Goal: Task Accomplishment & Management: Manage account settings

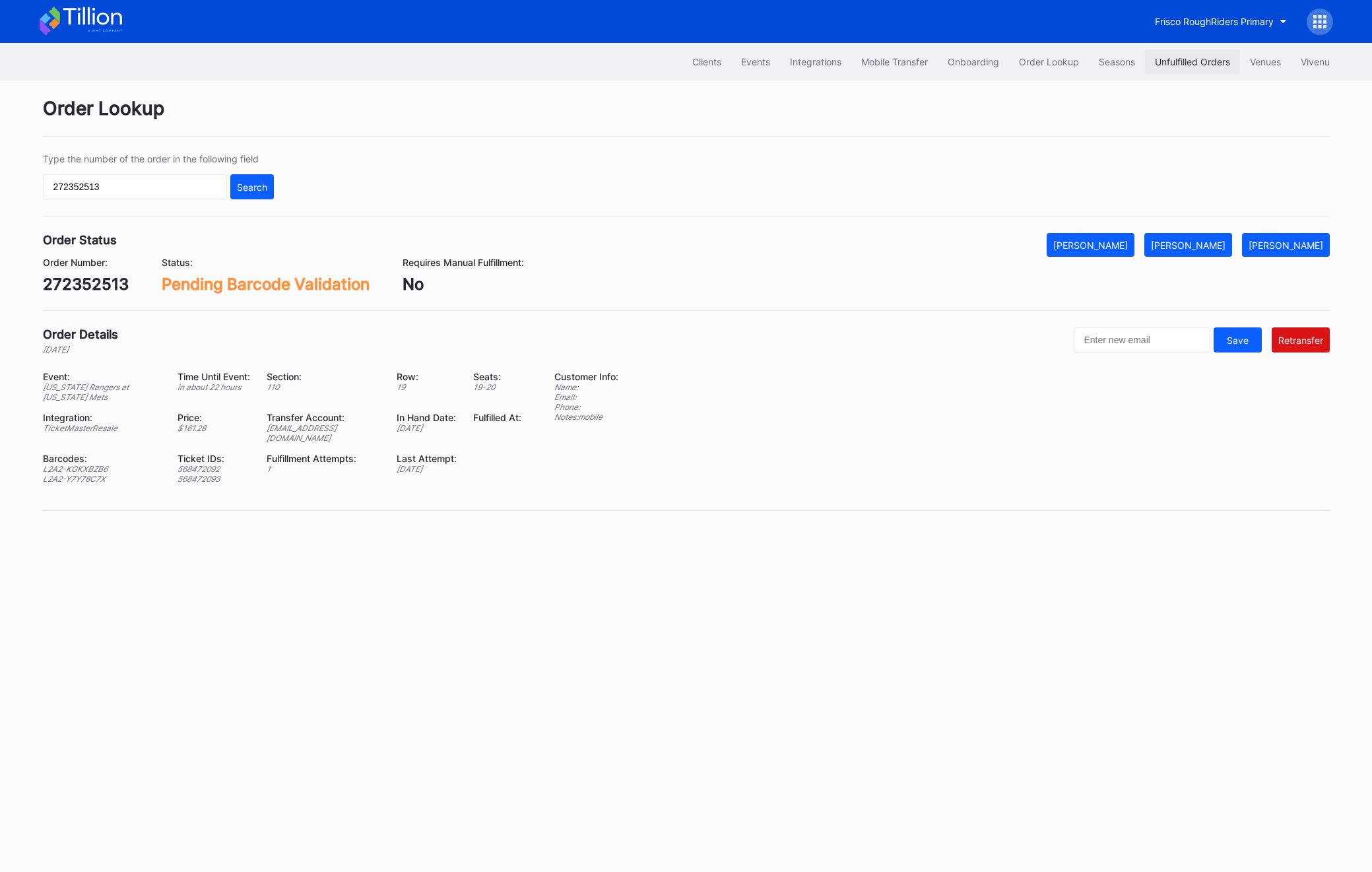
click at [1200, 56] on div "Unfulfilled Orders" at bounding box center [1193, 62] width 75 height 12
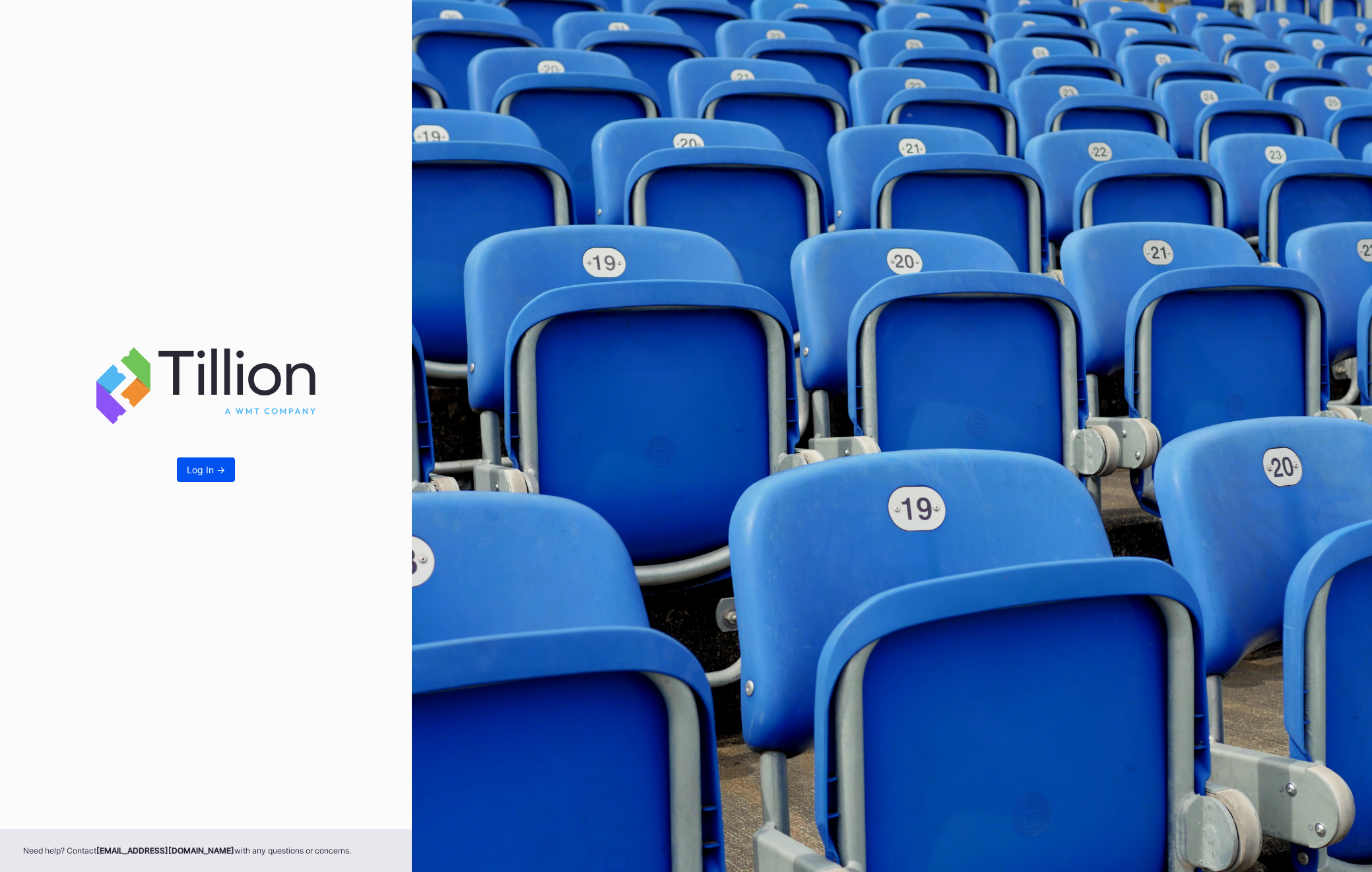
click at [190, 481] on button "Log In ->" at bounding box center [206, 470] width 58 height 24
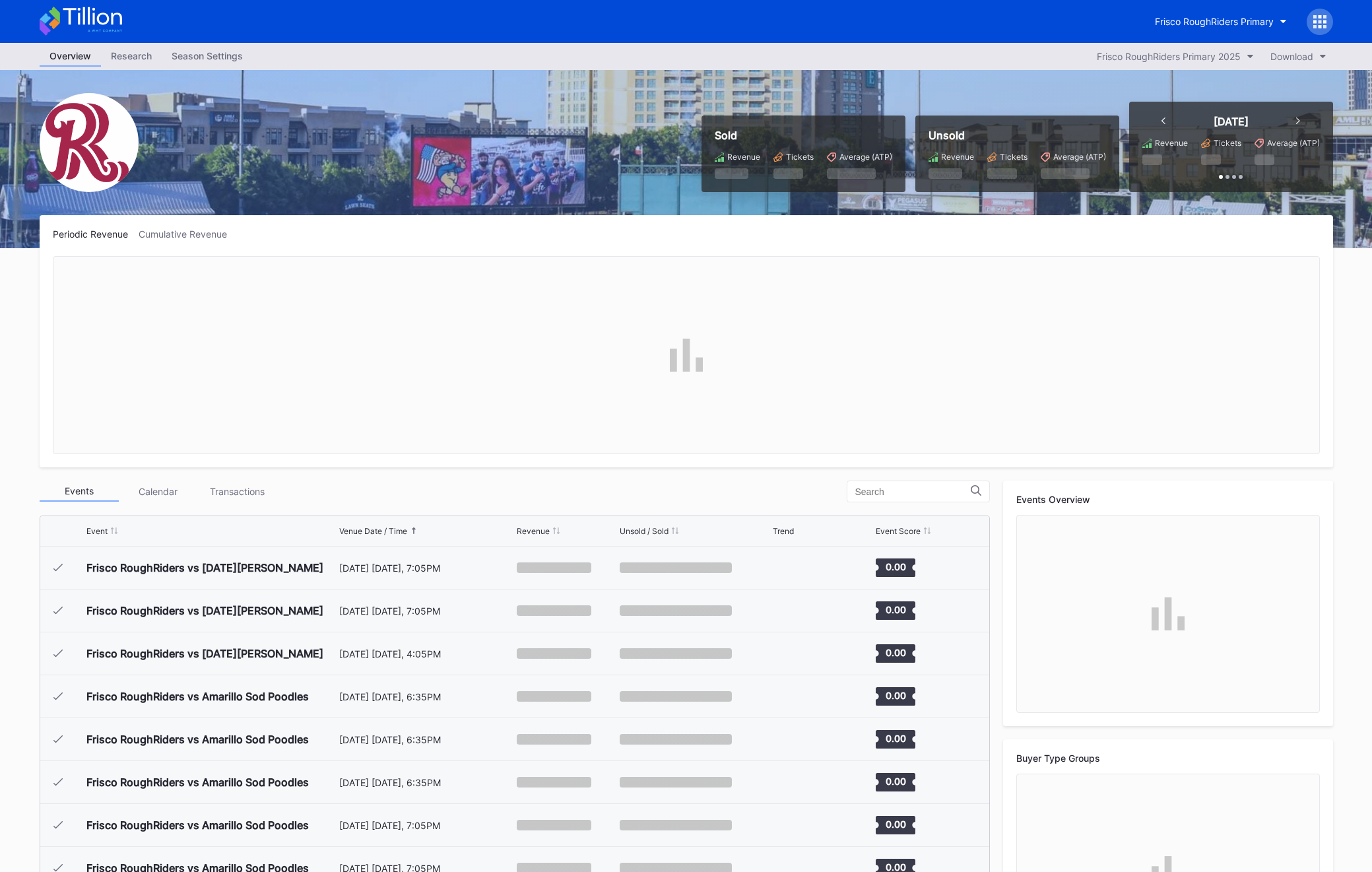
scroll to position [2529, 0]
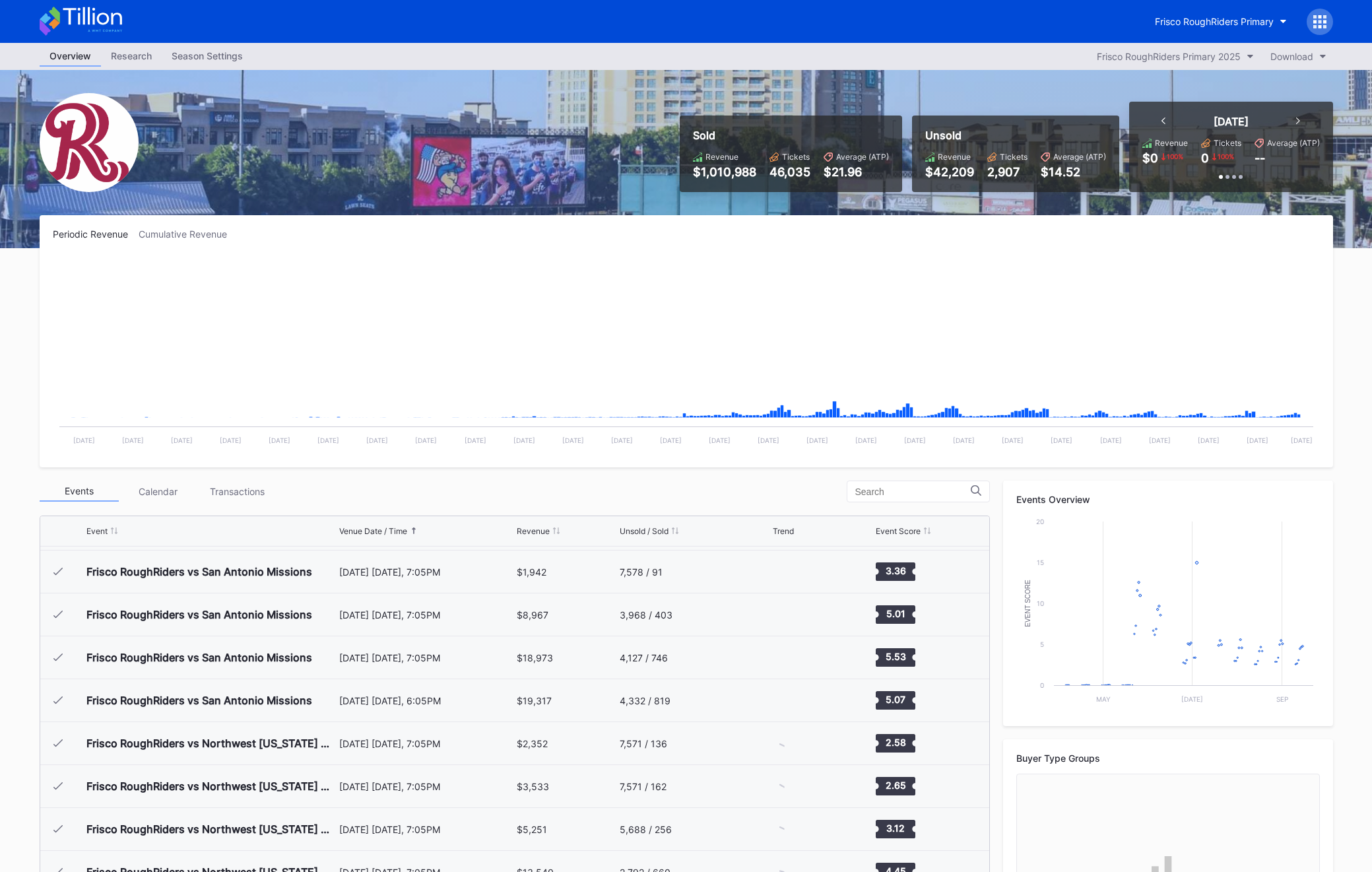
click at [1317, 10] on div at bounding box center [1320, 22] width 26 height 26
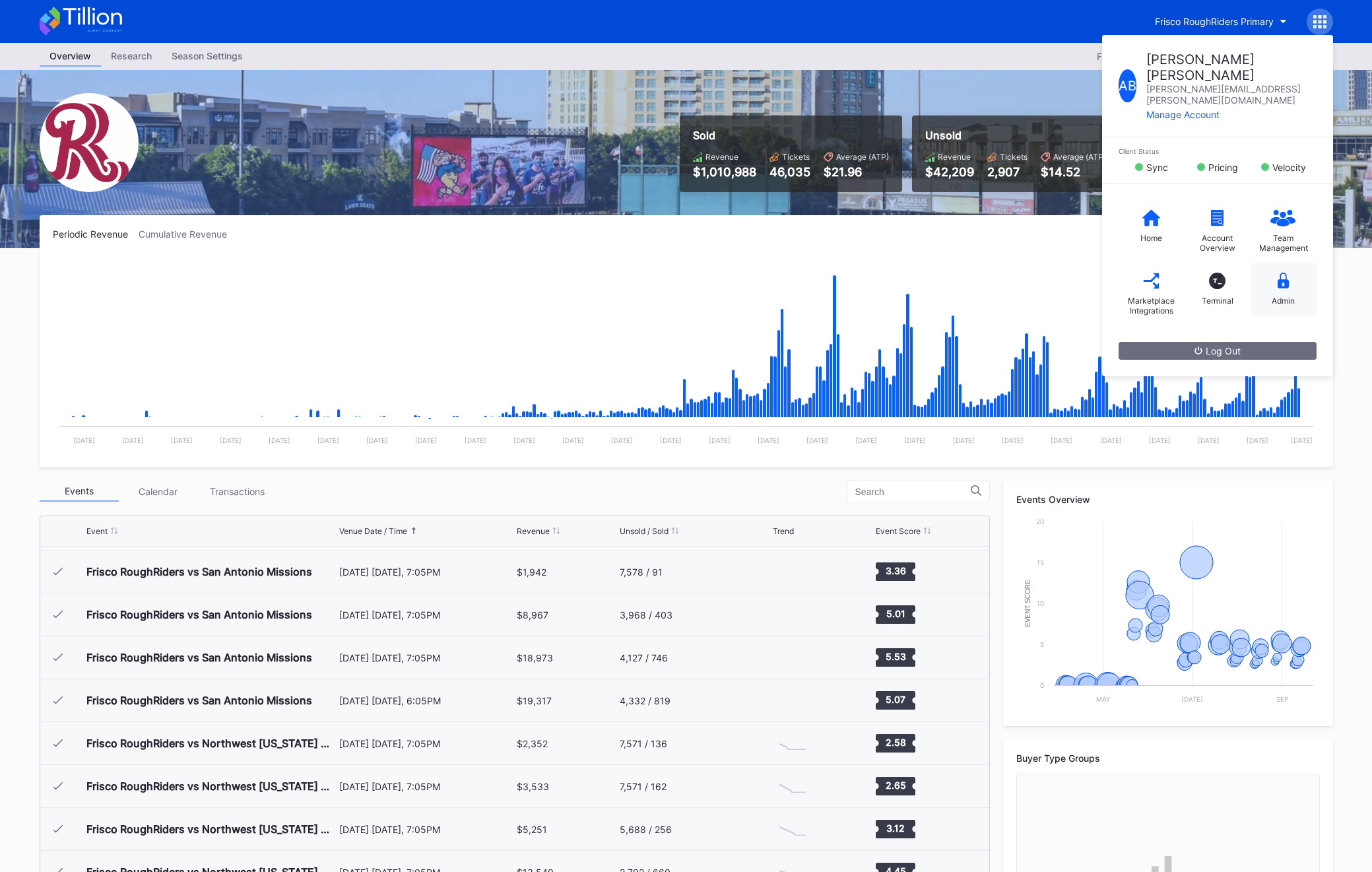
click at [1270, 263] on div "Admin" at bounding box center [1283, 289] width 66 height 53
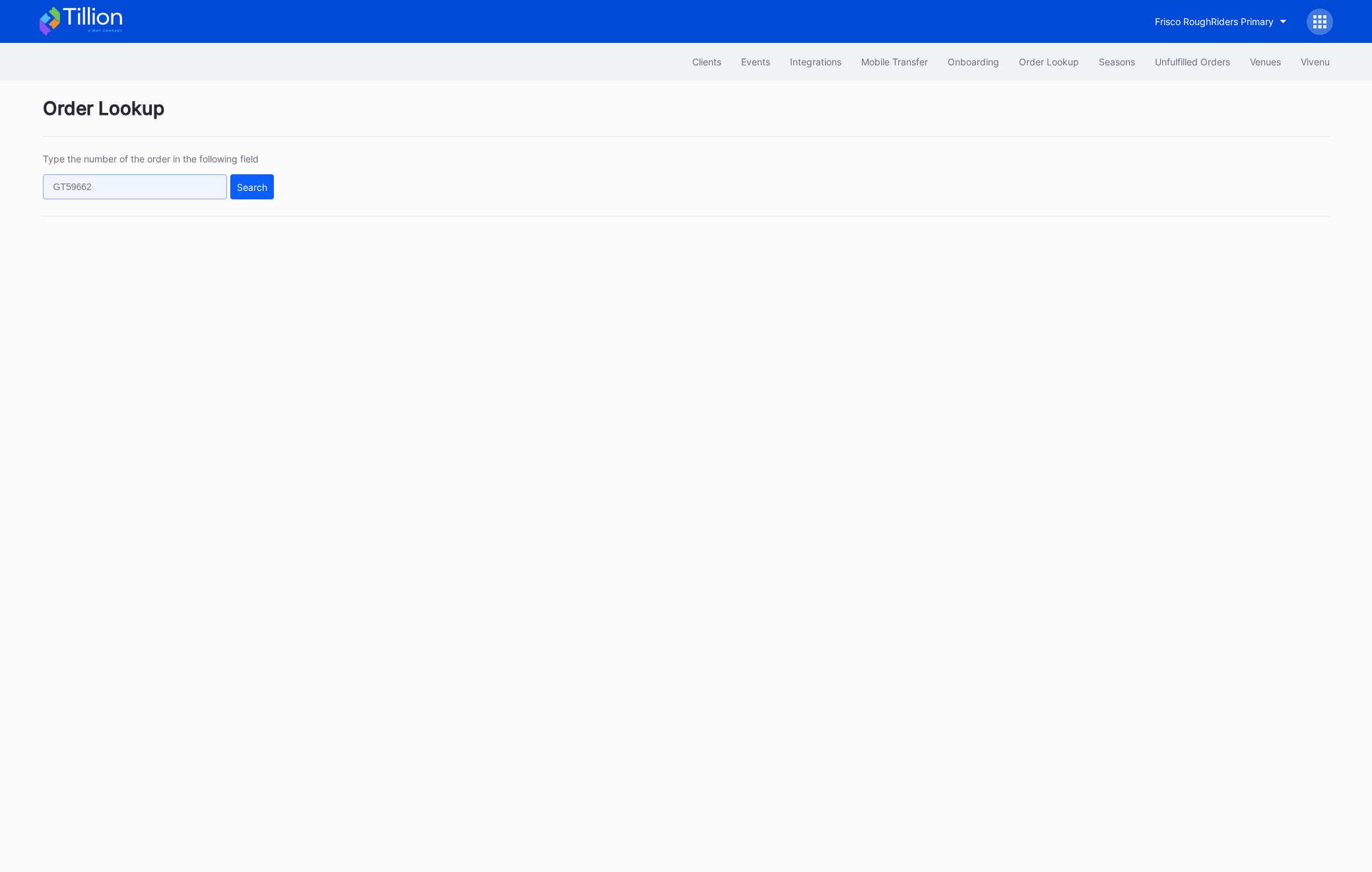
click at [119, 191] on input "text" at bounding box center [135, 186] width 184 height 25
click at [1176, 62] on div "Unfulfilled Orders" at bounding box center [1193, 62] width 75 height 12
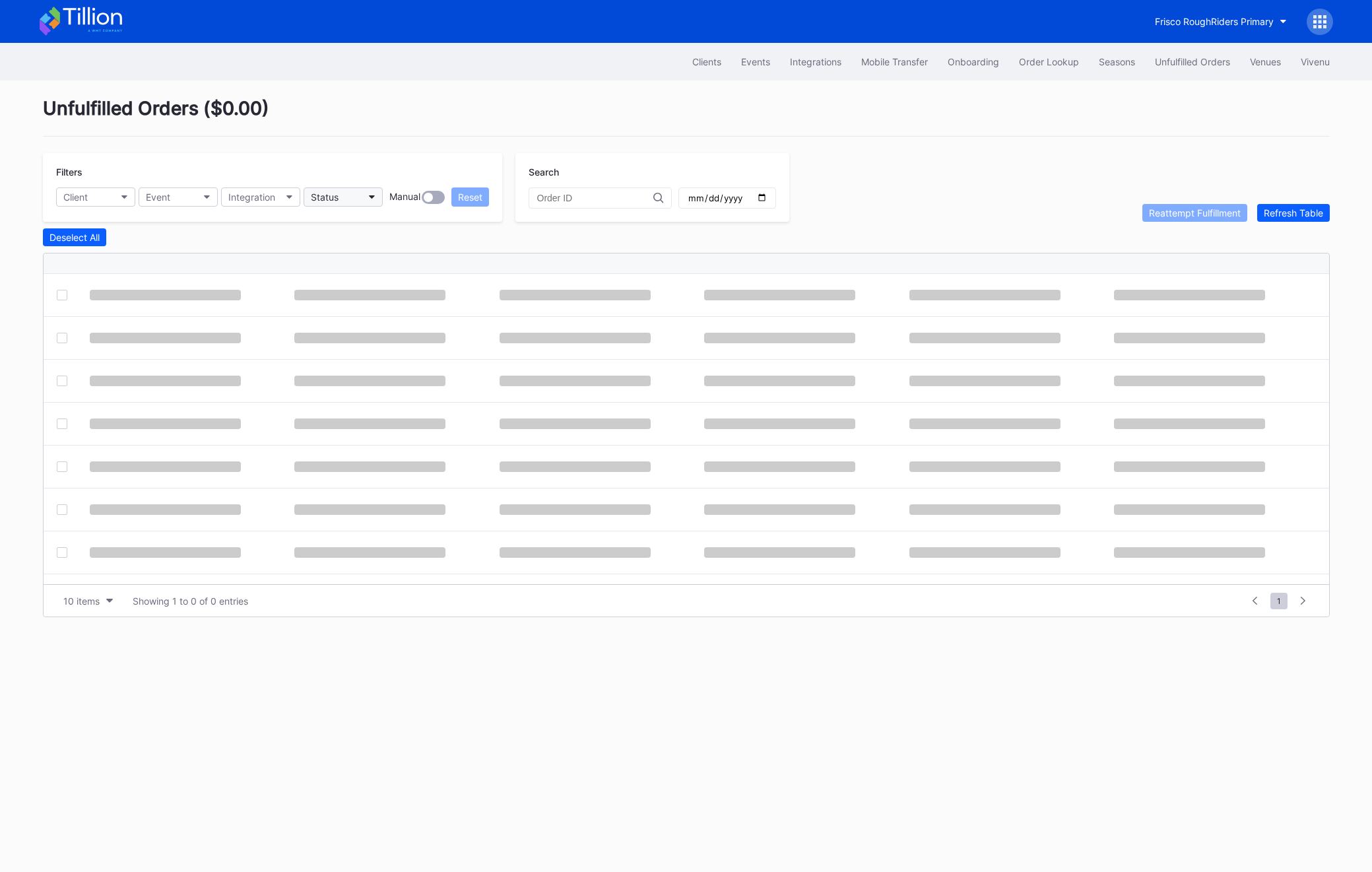
click at [349, 200] on button "Status" at bounding box center [343, 197] width 79 height 19
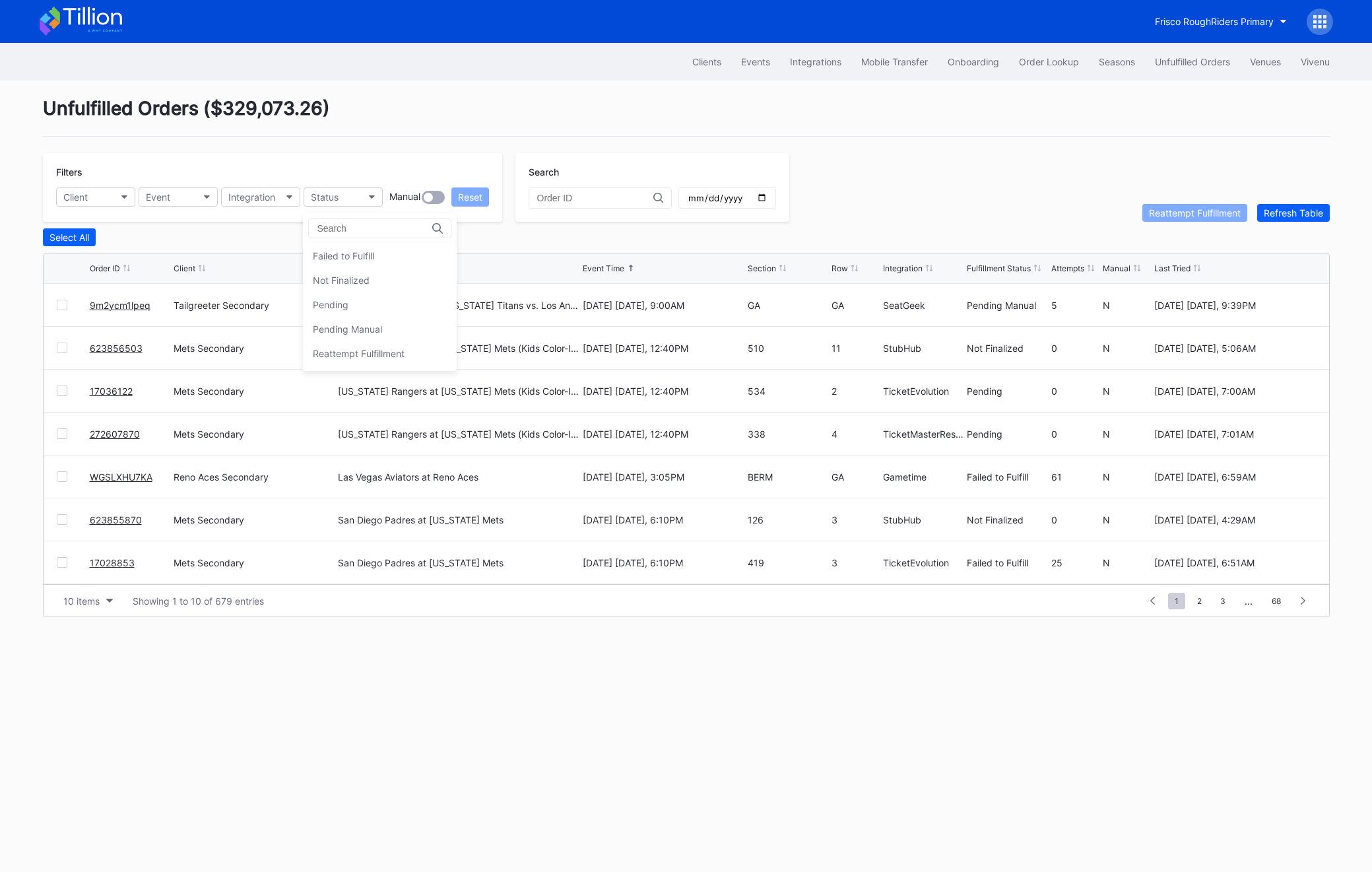
click at [351, 241] on div "Failed to Fulfill Not Finalized Pending Pending Manual Reattempt Fulfillment" at bounding box center [379, 292] width 154 height 158
click at [351, 249] on div "Failed to Fulfill" at bounding box center [379, 256] width 154 height 24
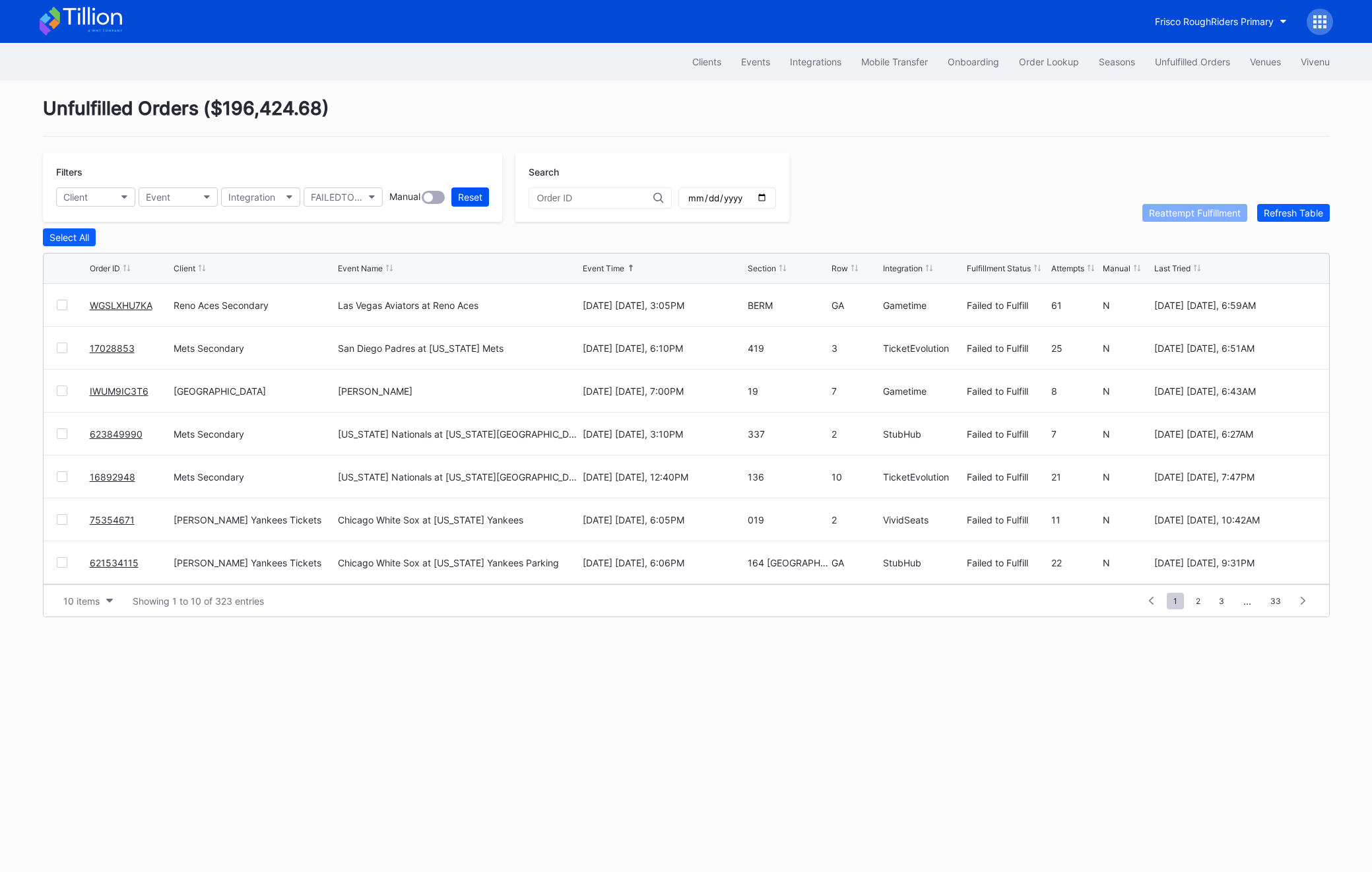
click at [469, 198] on div "Reset" at bounding box center [470, 197] width 24 height 12
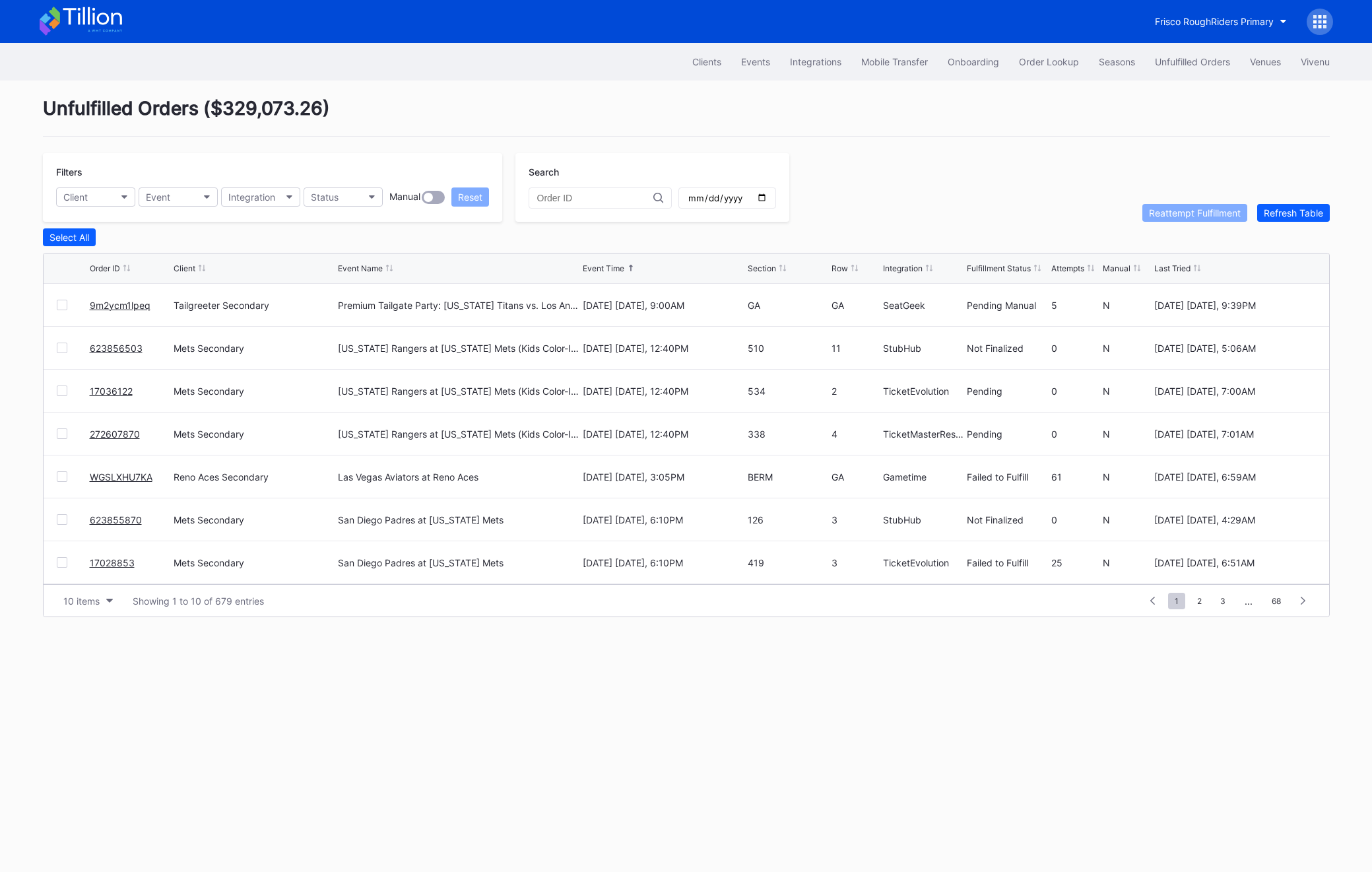
click at [748, 197] on input "date" at bounding box center [727, 199] width 81 height 12
type input "[DATE]"
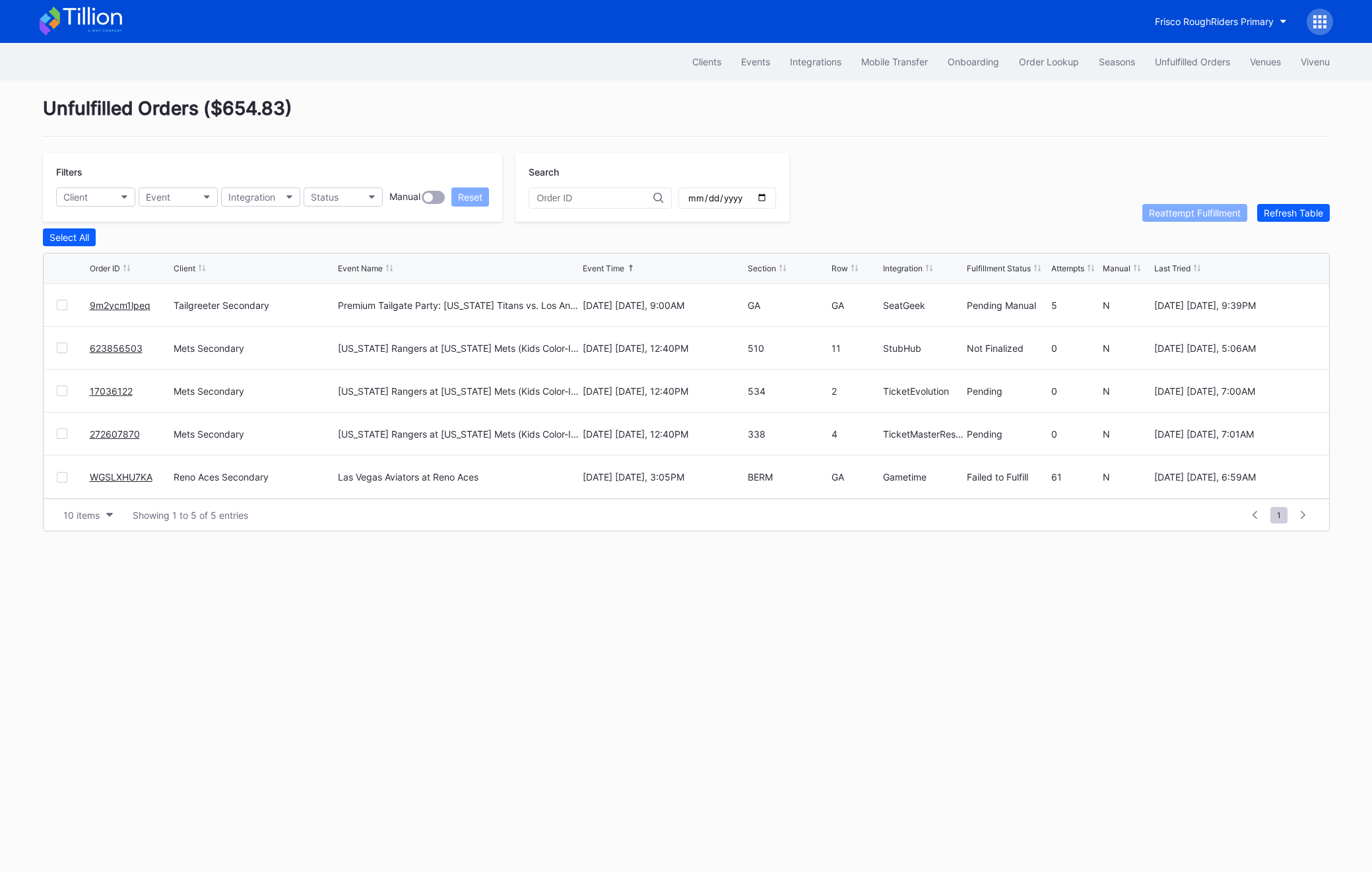
click at [123, 305] on link "9m2ycm1lpeq" at bounding box center [121, 305] width 61 height 12
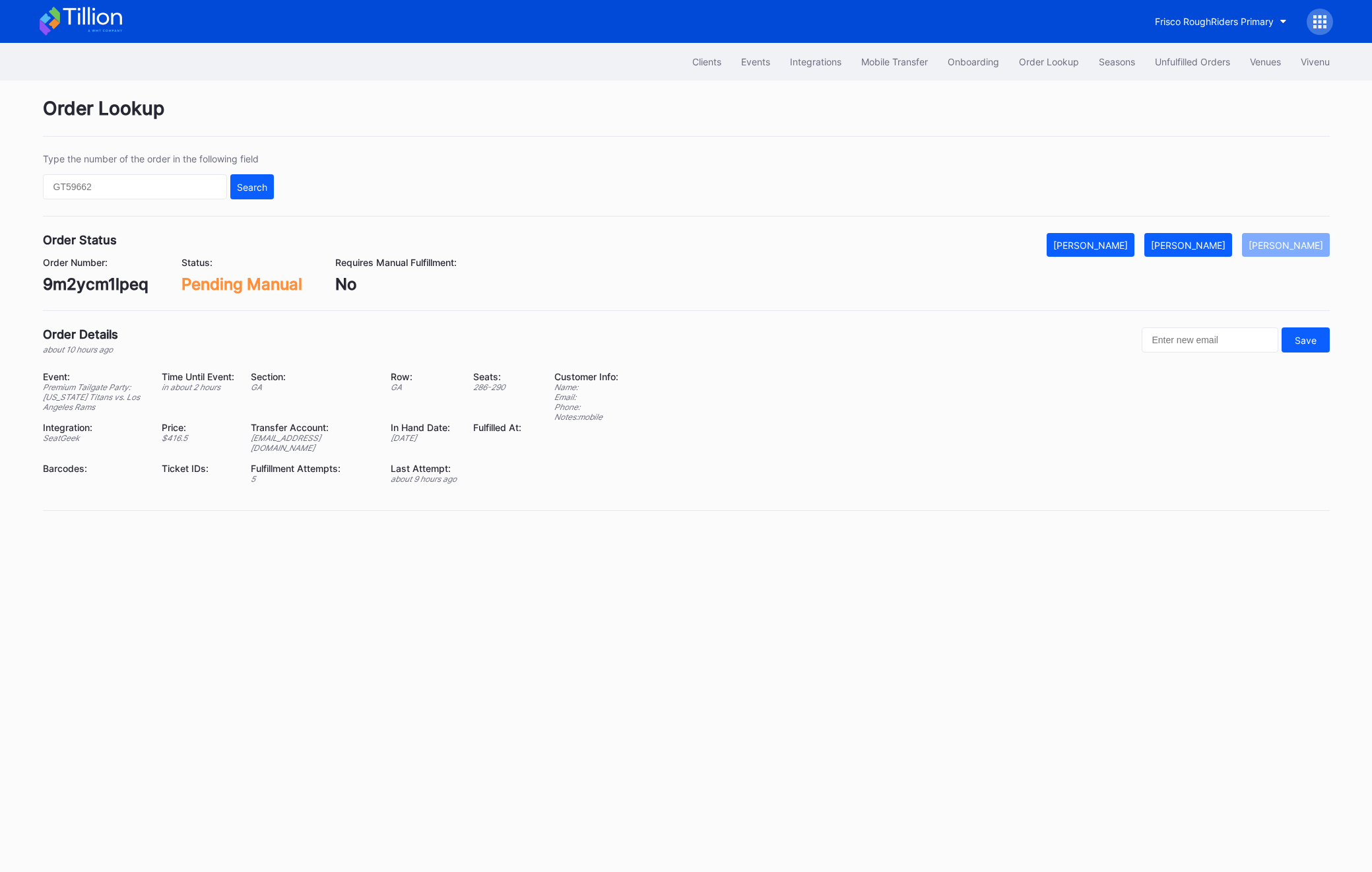
click at [107, 287] on div "9m2ycm1lpeq" at bounding box center [95, 284] width 106 height 19
copy div "9m2ycm1lpeq"
click at [1185, 74] on div "Clients Events Integrations Mobile Transfer Onboarding Order Lookup Seasons Unf…" at bounding box center [686, 62] width 1320 height 38
click at [1182, 57] on div "Unfulfilled Orders" at bounding box center [1193, 62] width 75 height 12
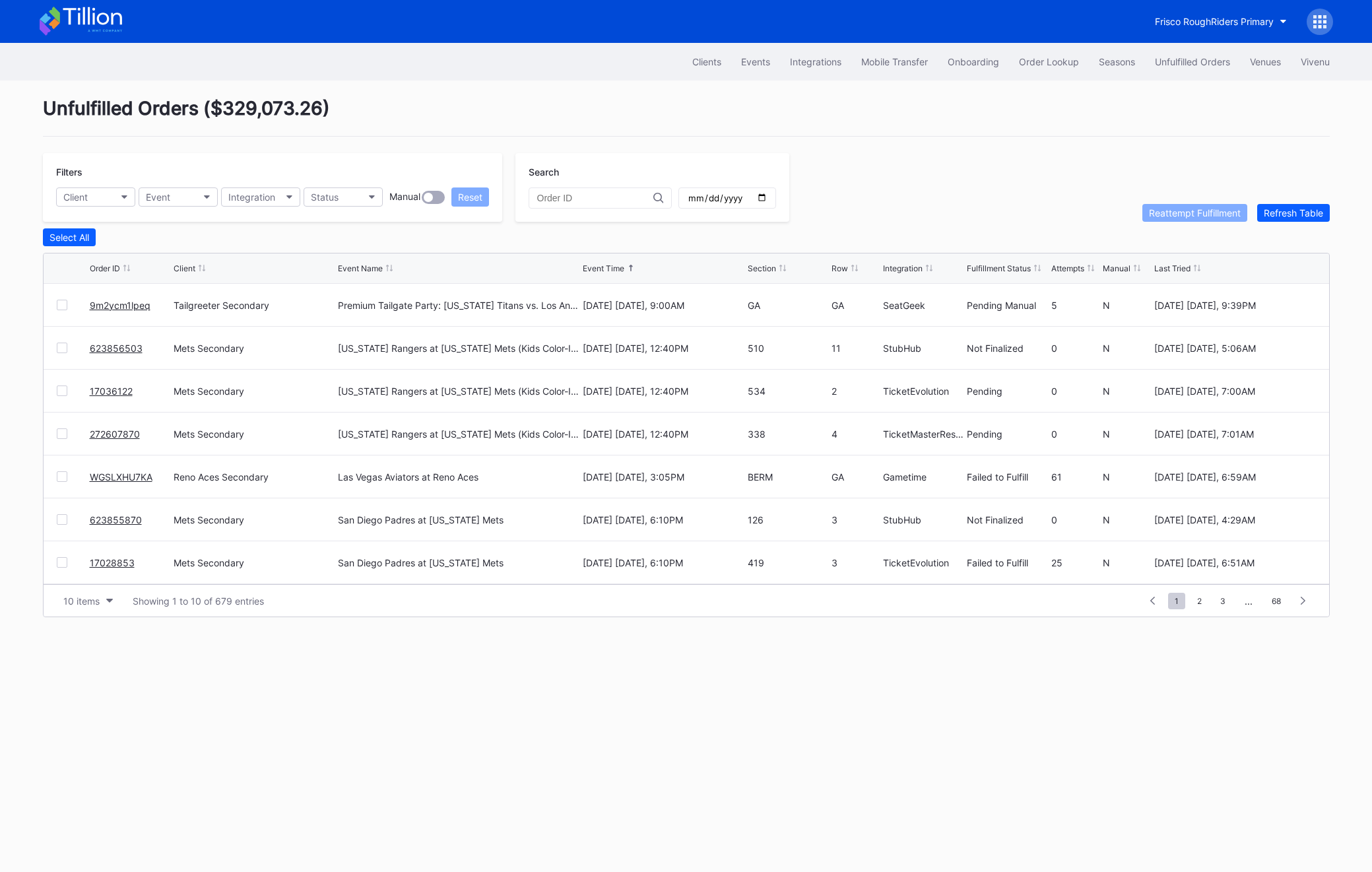
click at [349, 208] on div "Filters Client Event Integration Status Manual Reset" at bounding box center [272, 187] width 459 height 68
click at [349, 201] on button "Status" at bounding box center [343, 197] width 79 height 19
click at [349, 252] on div "Failed to Fulfill" at bounding box center [343, 255] width 62 height 12
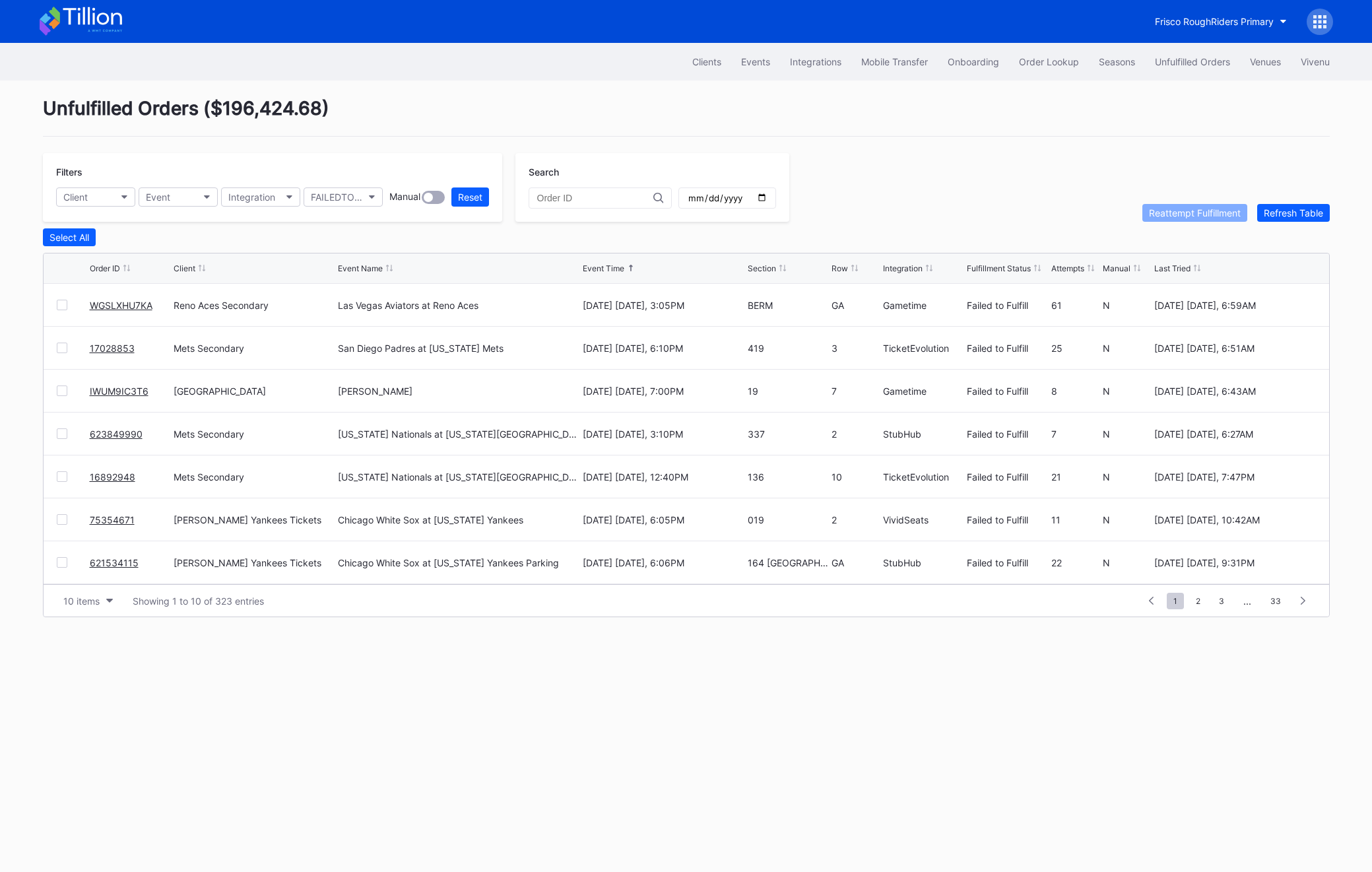
click at [117, 304] on link "WGSLXHU7KA" at bounding box center [121, 305] width 63 height 12
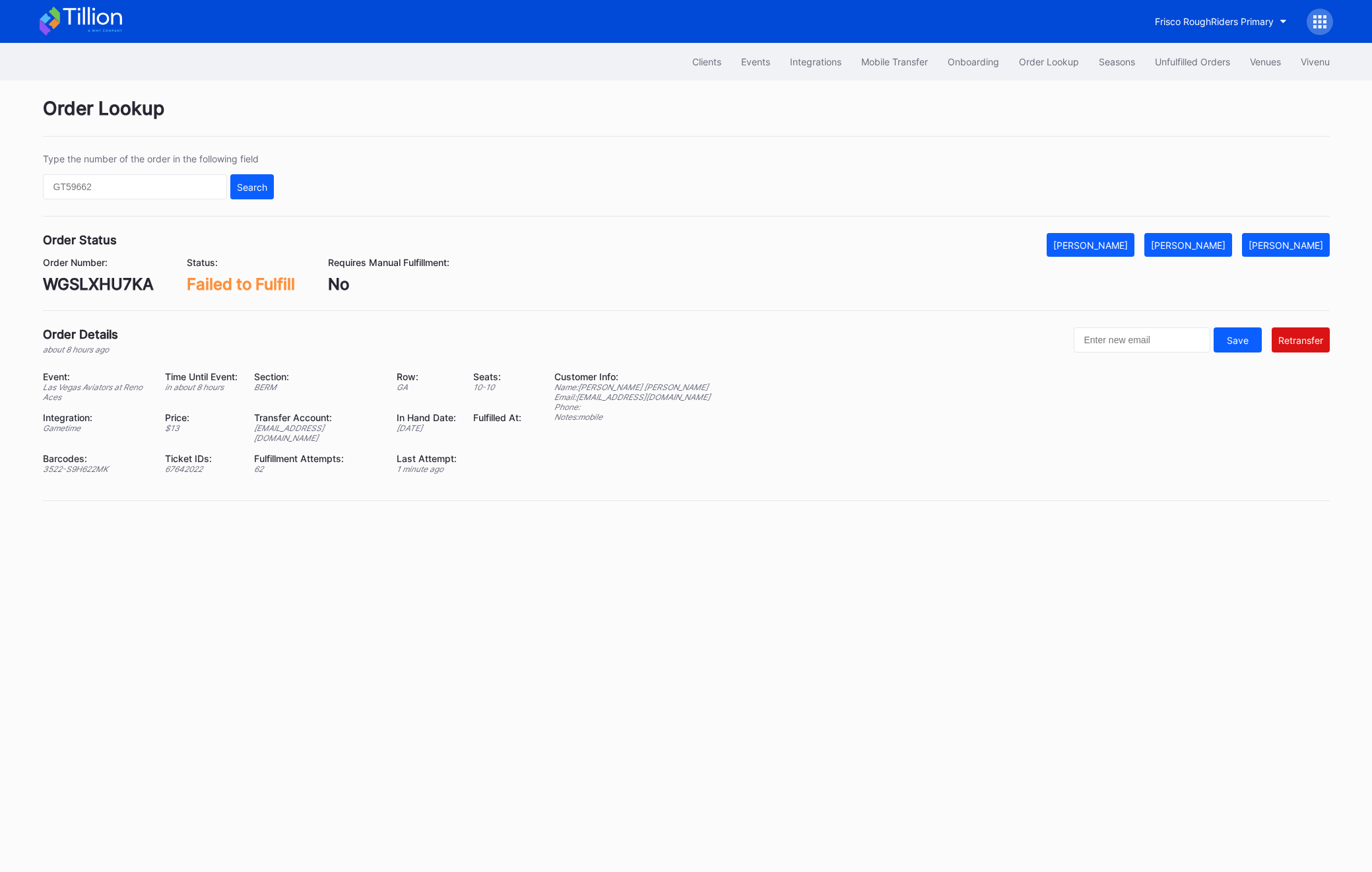
click at [58, 291] on div "WGSLXHU7KA" at bounding box center [98, 284] width 111 height 19
copy div "WGSLXHU7KA"
click at [1204, 240] on div "[PERSON_NAME]" at bounding box center [1188, 245] width 74 height 12
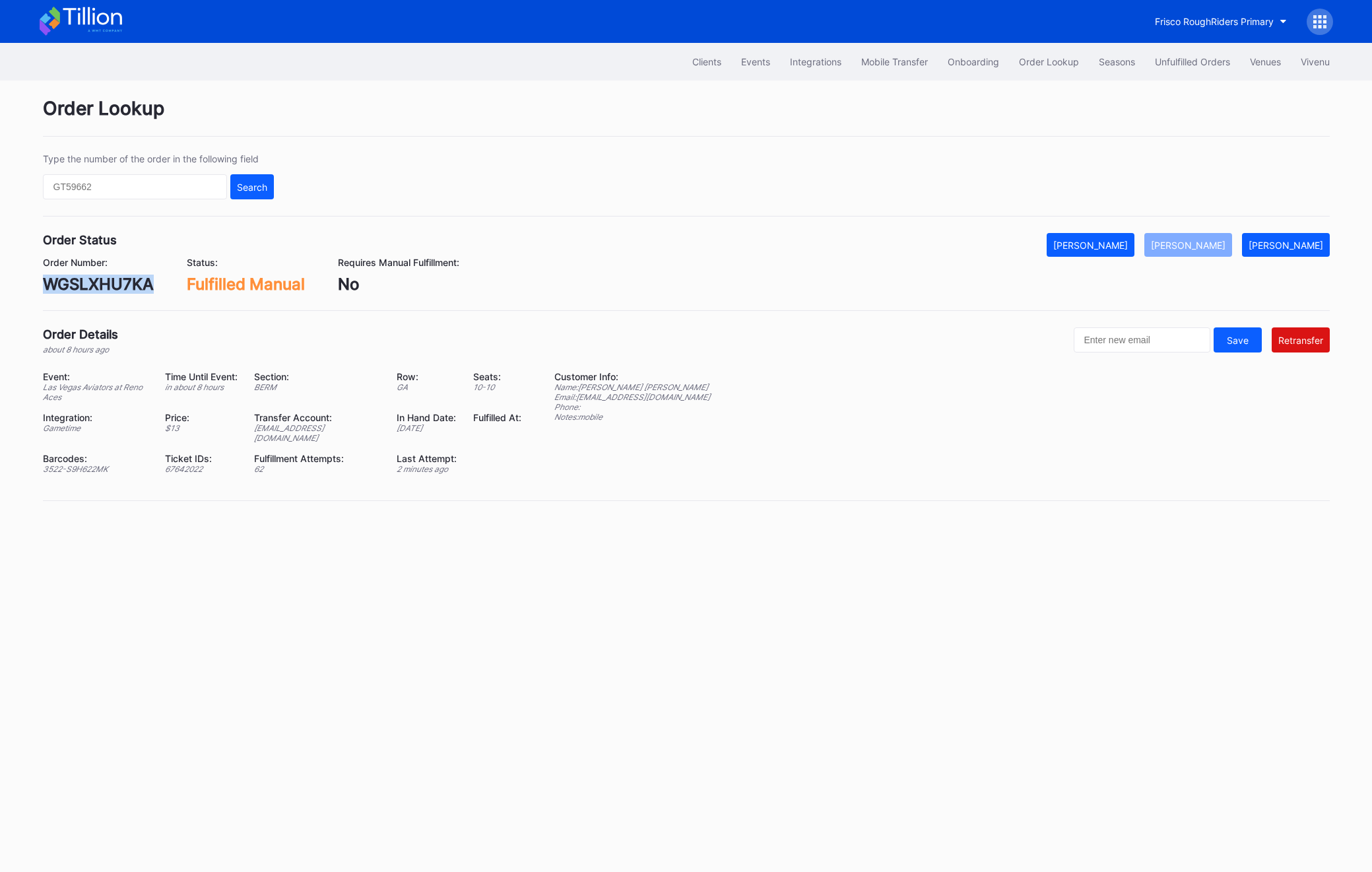
click at [134, 281] on div "WGSLXHU7KA" at bounding box center [98, 284] width 111 height 19
click at [1200, 81] on div "Order Lookup Type the number of the order in the following field Search Order S…" at bounding box center [686, 308] width 1320 height 454
click at [1200, 53] on button "Unfulfilled Orders" at bounding box center [1193, 62] width 95 height 24
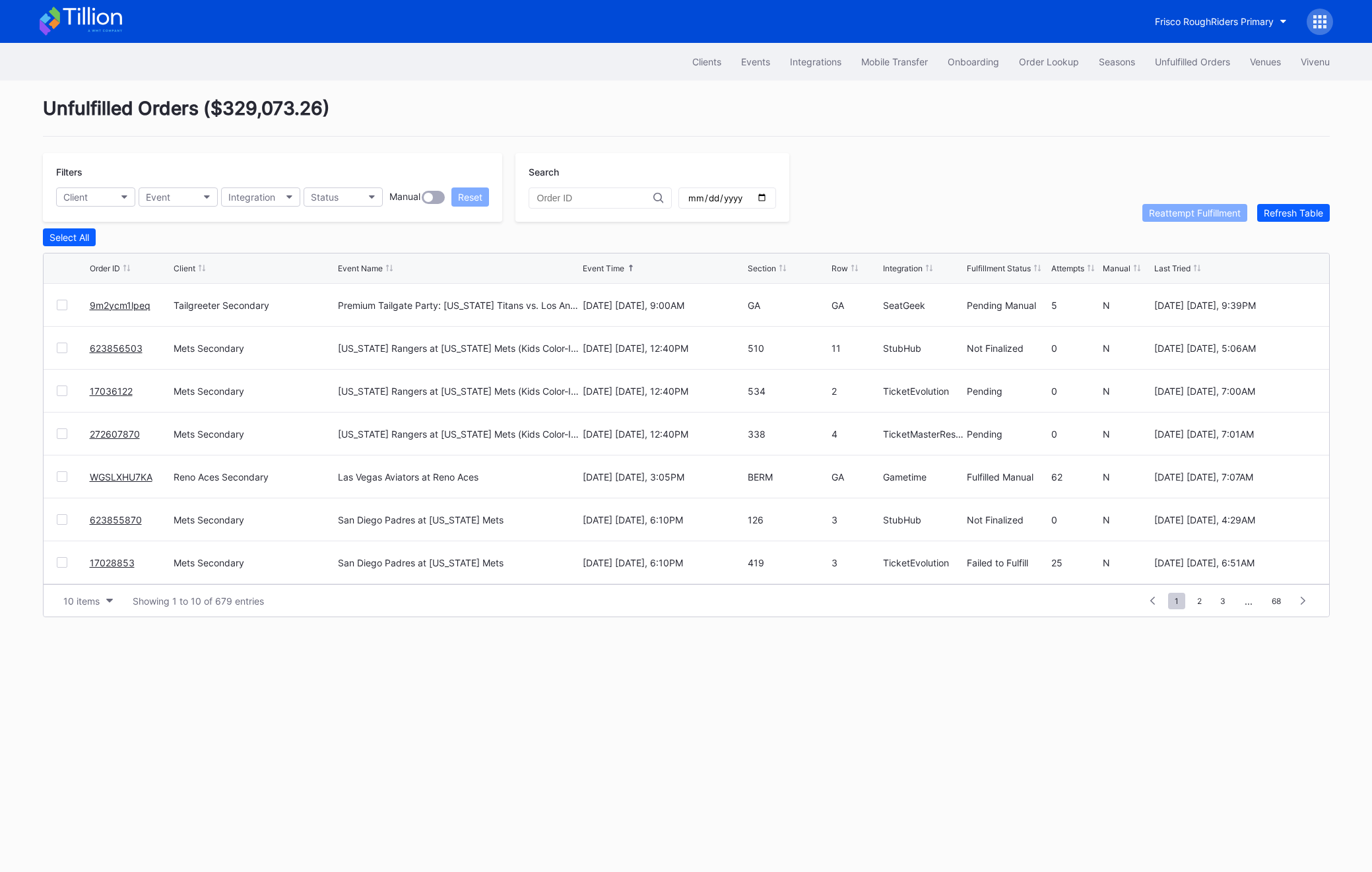
click at [1279, 222] on div "Unfulfilled Orders ( $329,073.26 ) Filters Client Event Integration Status Manu…" at bounding box center [686, 357] width 1320 height 554
click at [1287, 201] on div "Filters Client Event Integration Status Manual Reset Search Reattempt Fulfillme…" at bounding box center [686, 187] width 1287 height 68
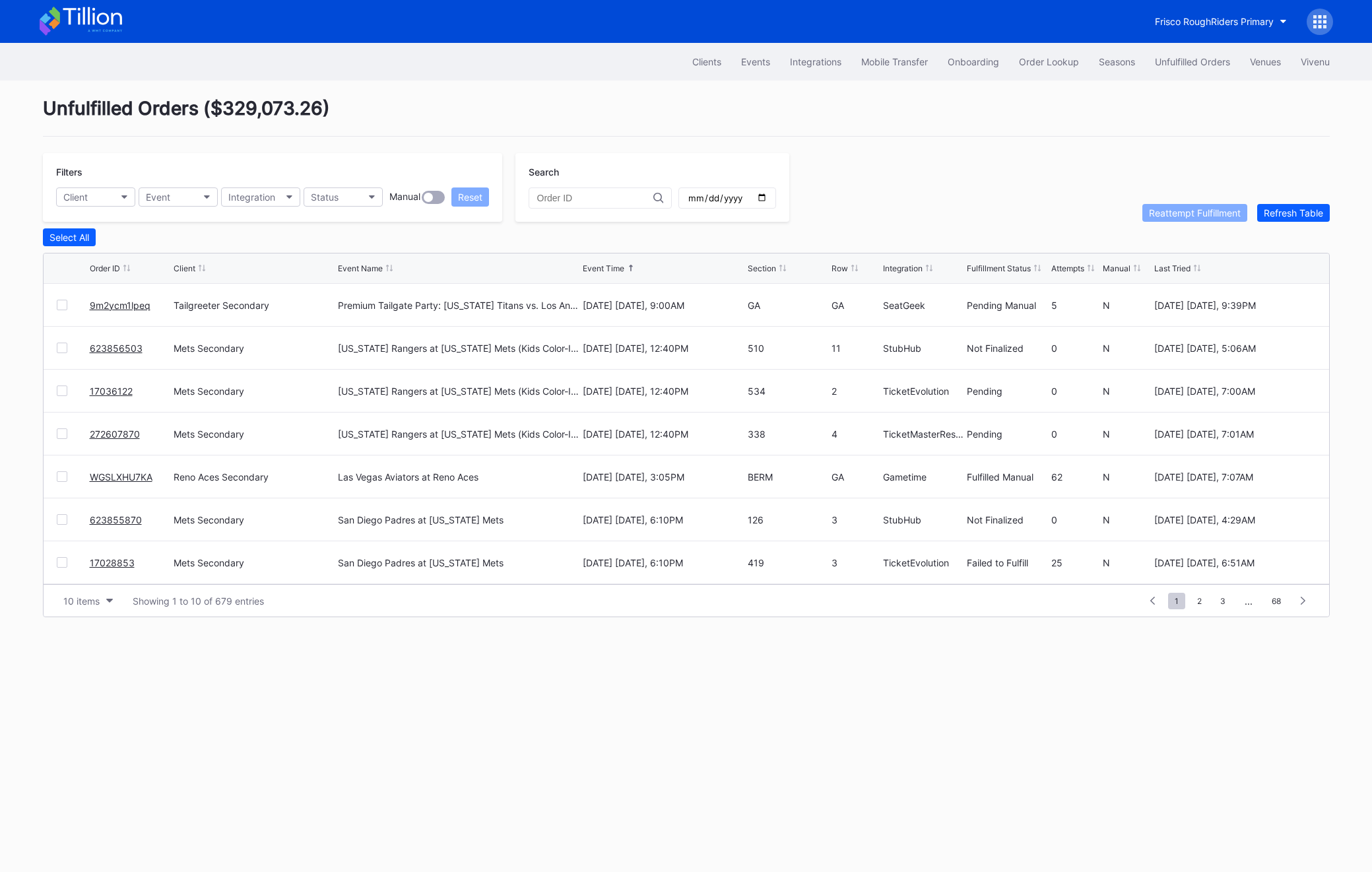
click at [61, 560] on div at bounding box center [62, 563] width 11 height 11
click at [1279, 217] on div "Refresh Table" at bounding box center [1293, 213] width 60 height 12
click at [117, 308] on link "9m2ycm1lpeq" at bounding box center [121, 305] width 61 height 12
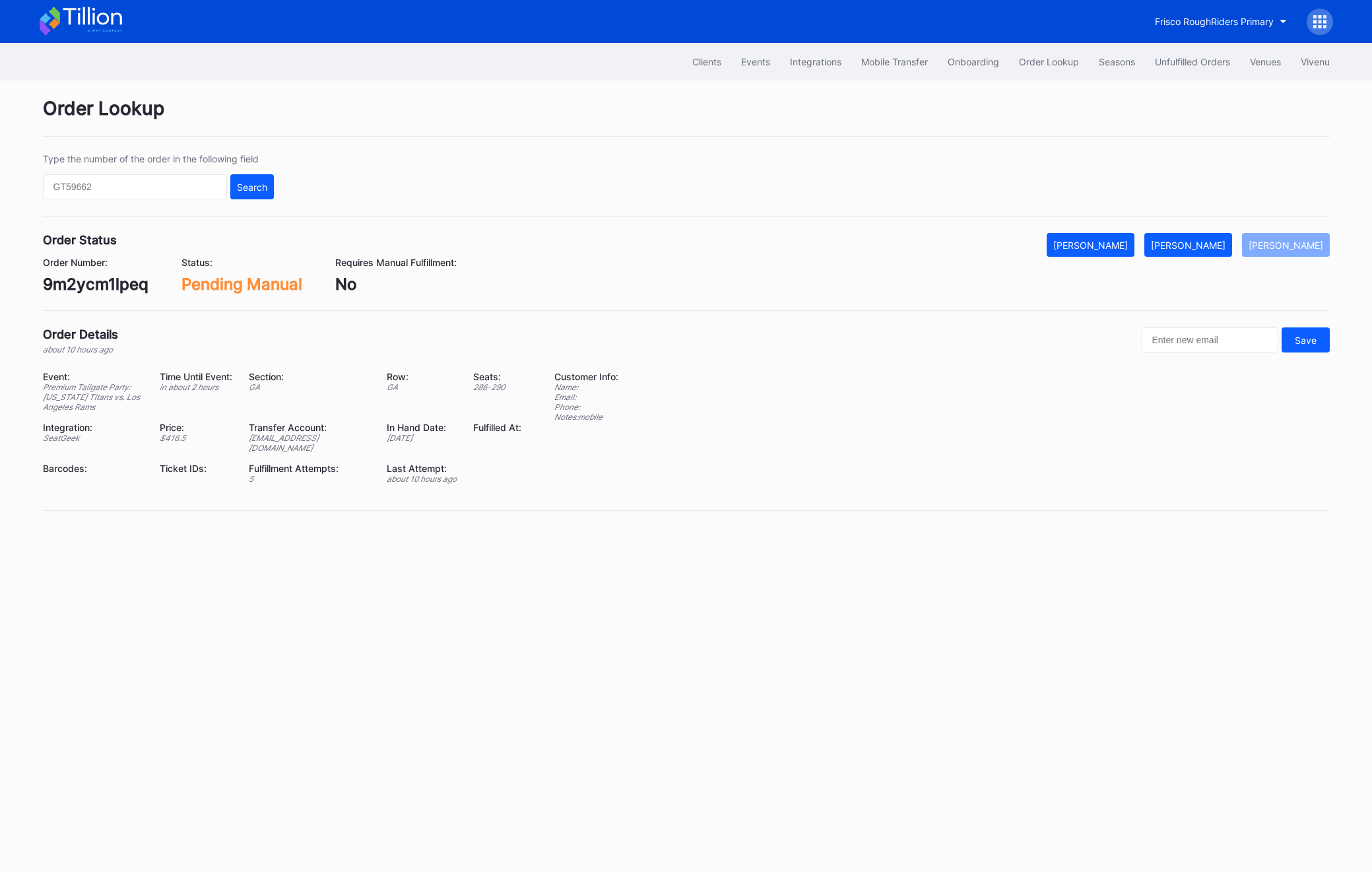
click at [1214, 227] on div "Order Lookup Type the number of the order in the following field Search Order S…" at bounding box center [686, 312] width 1320 height 463
click at [1214, 241] on div "[PERSON_NAME]" at bounding box center [1188, 245] width 74 height 12
click at [1191, 65] on div "Unfulfilled Orders" at bounding box center [1193, 62] width 75 height 12
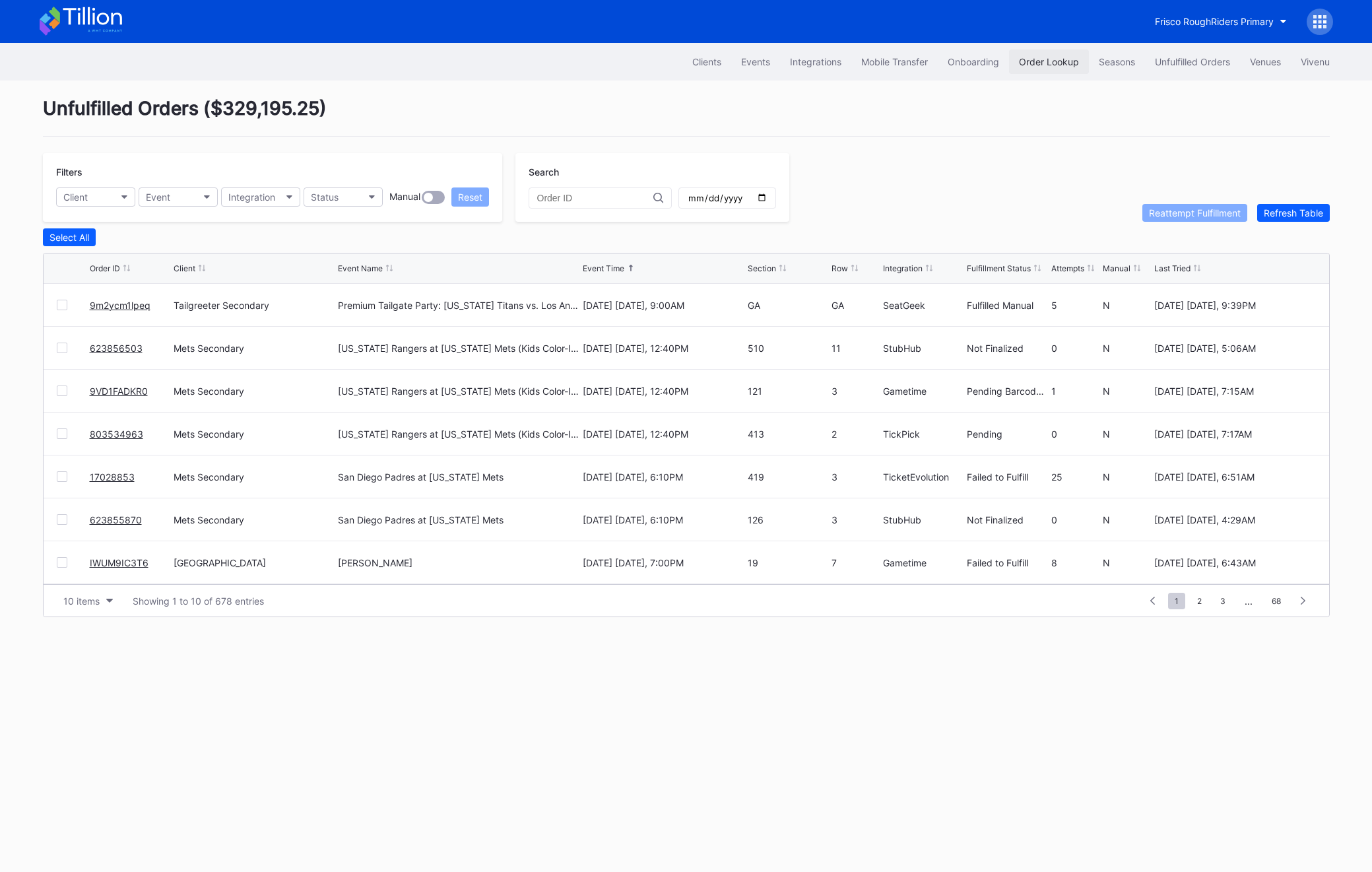
click at [1033, 58] on div "Order Lookup" at bounding box center [1049, 62] width 60 height 12
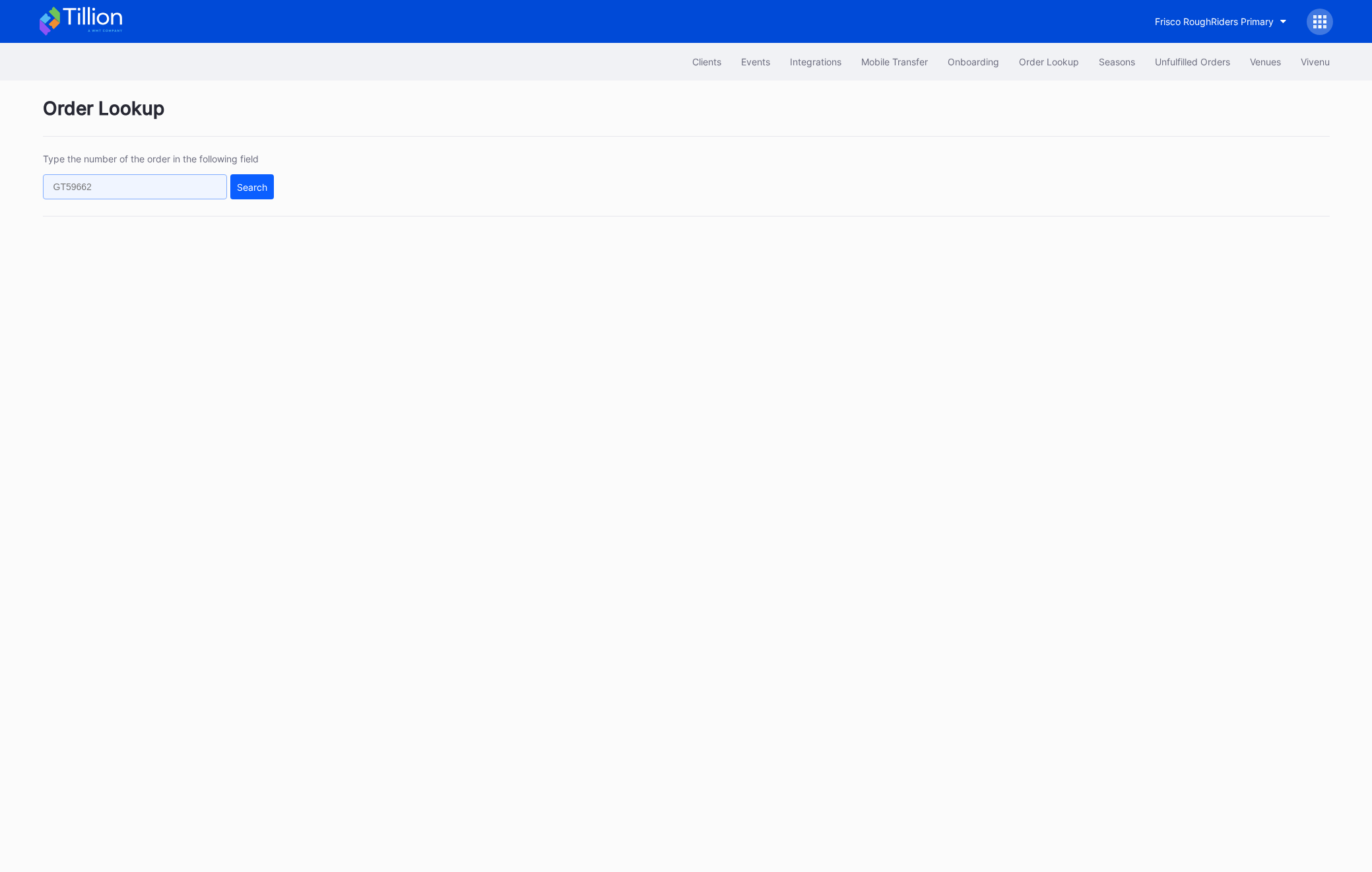
click at [90, 196] on input "text" at bounding box center [135, 186] width 184 height 25
paste input "942795798"
click at [212, 196] on input "942795798" at bounding box center [135, 186] width 184 height 25
click at [263, 198] on button "Search" at bounding box center [252, 186] width 43 height 25
click at [115, 177] on input "942795798" at bounding box center [135, 186] width 184 height 25
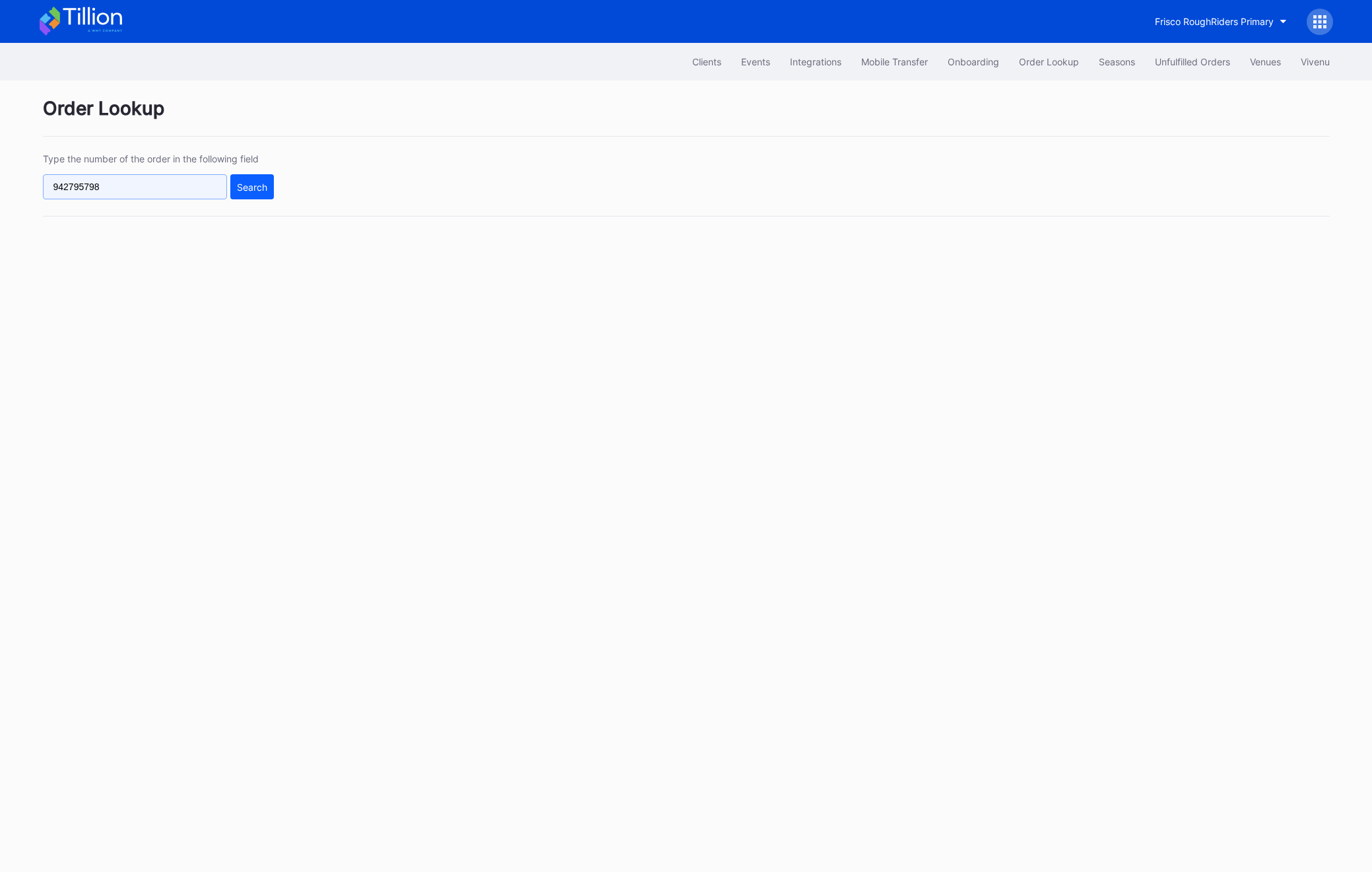
click at [115, 177] on input "942795798" at bounding box center [135, 186] width 184 height 25
paste input "542838777"
click at [247, 186] on div "Search" at bounding box center [252, 187] width 30 height 12
click at [133, 188] on input "542838777" at bounding box center [135, 186] width 184 height 25
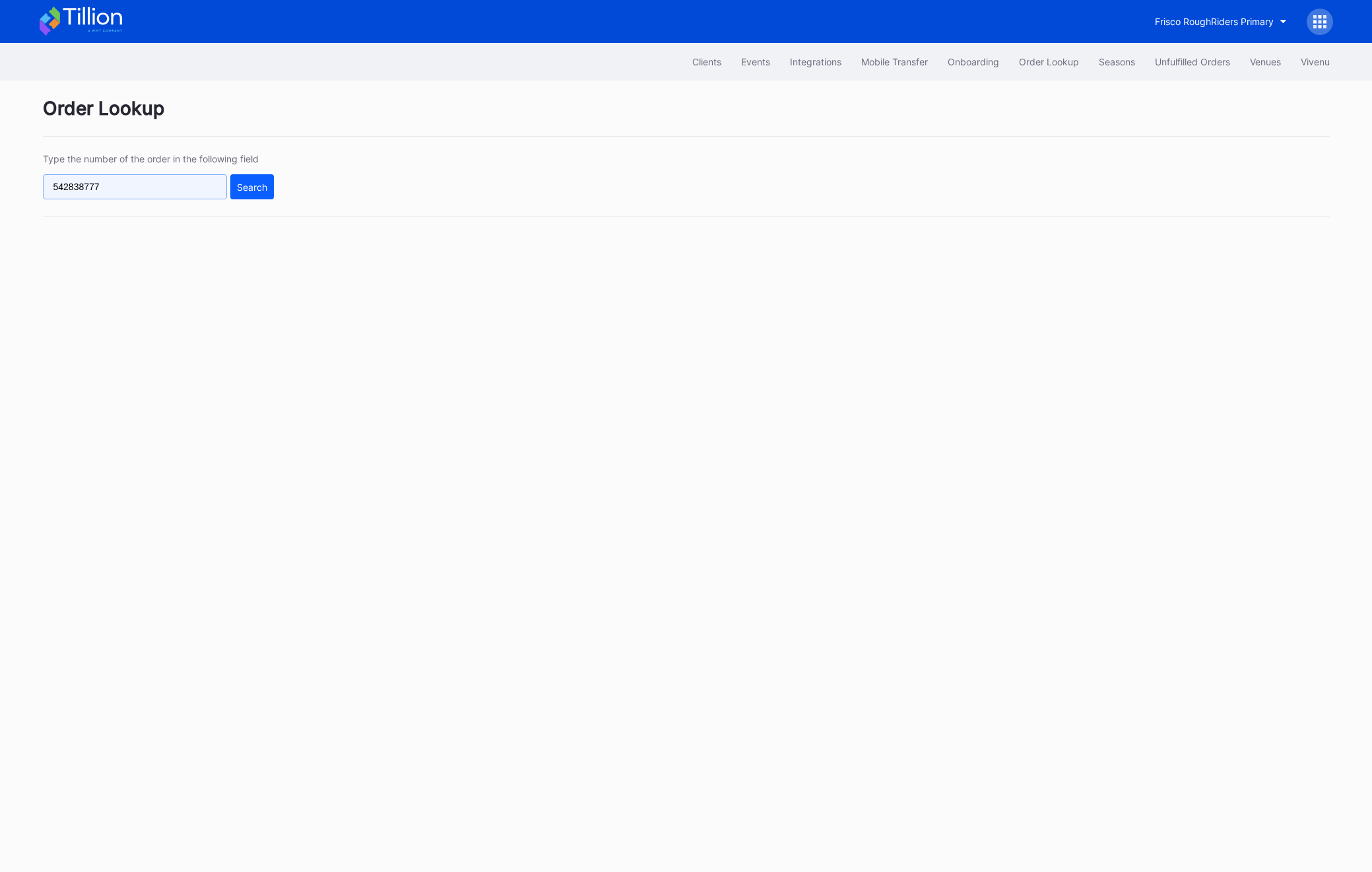
click at [133, 188] on input "542838777" at bounding box center [135, 186] width 184 height 25
paste input "623849990"
click at [257, 190] on div "Search" at bounding box center [252, 187] width 30 height 12
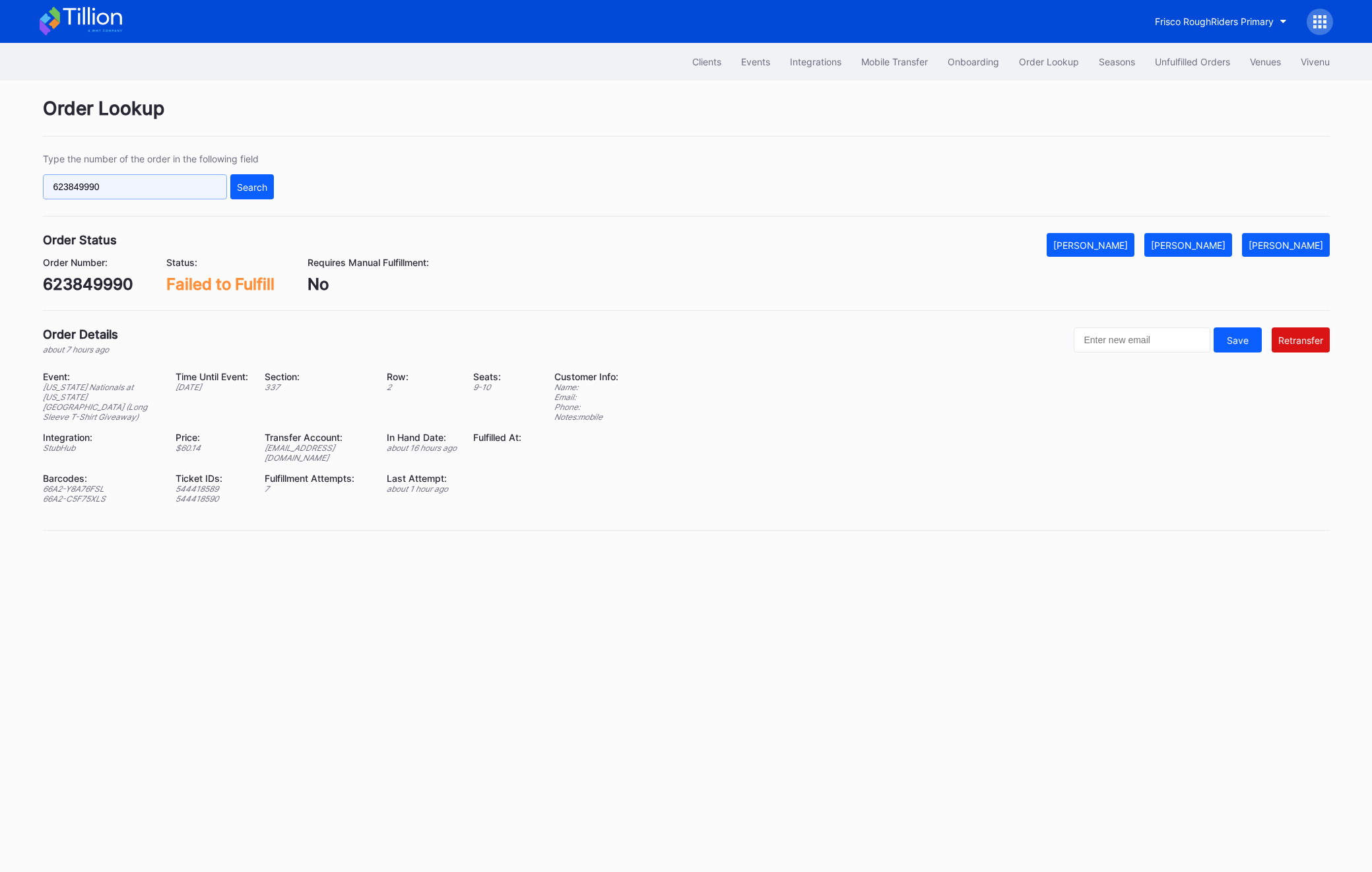
click at [95, 188] on input "623849990" at bounding box center [135, 186] width 184 height 25
paste input "56503"
type input "623856503"
click at [244, 192] on button "Search" at bounding box center [252, 186] width 43 height 25
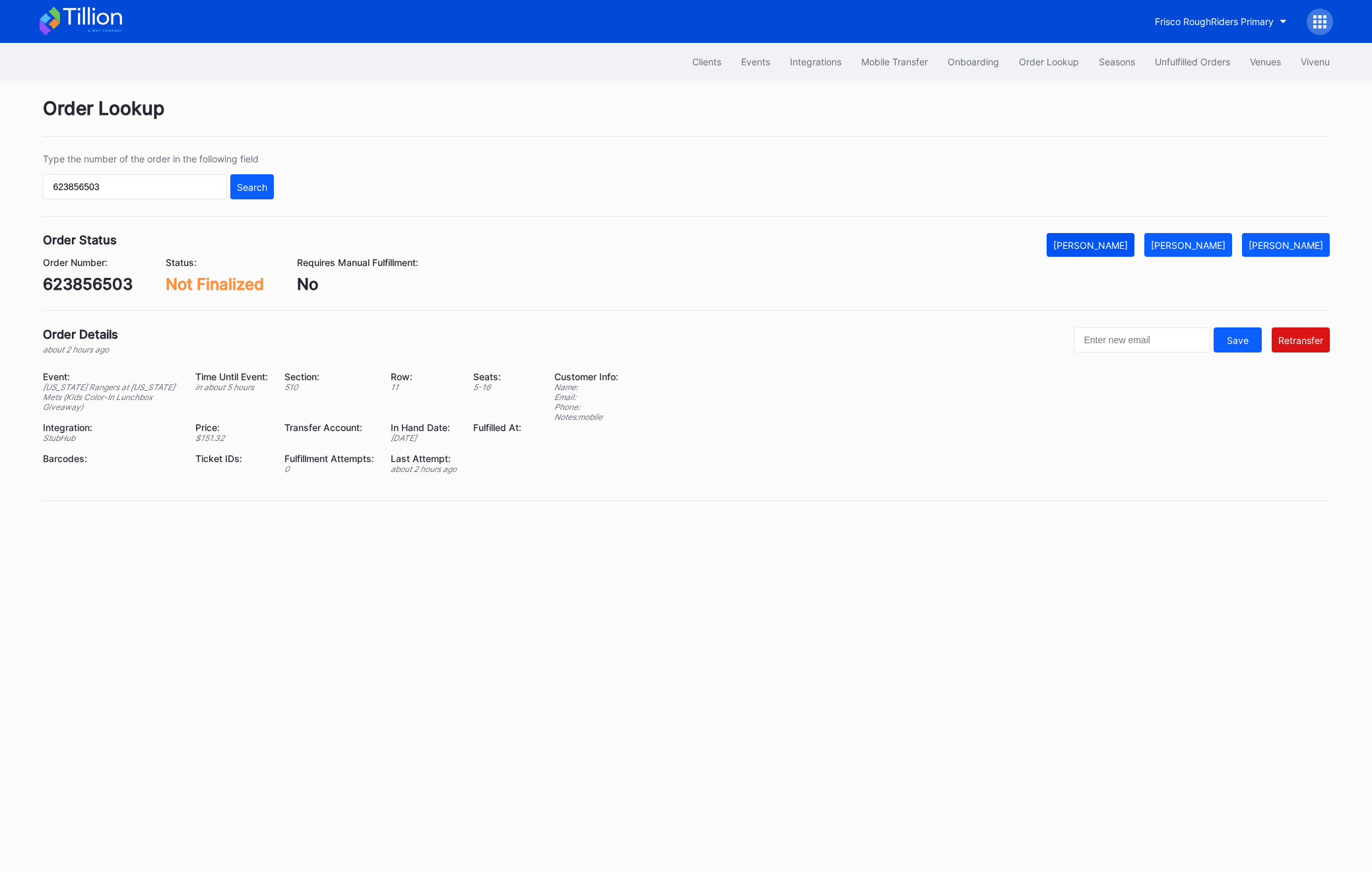
click at [1108, 247] on div "[PERSON_NAME]" at bounding box center [1090, 245] width 74 height 12
click at [1176, 51] on button "Unfulfilled Orders" at bounding box center [1193, 62] width 95 height 24
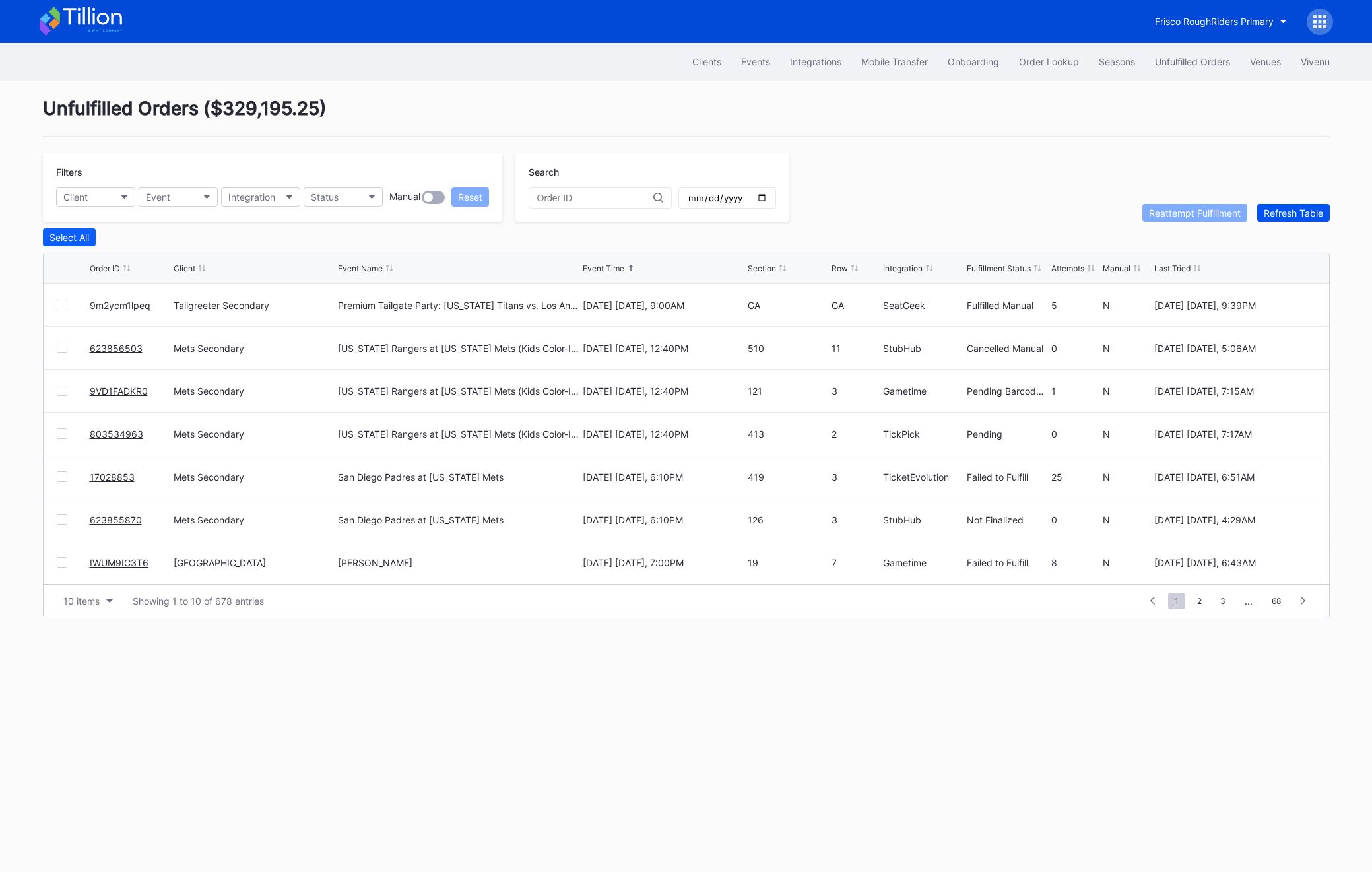
click at [1307, 213] on div "Refresh Table" at bounding box center [1293, 213] width 60 height 12
